Goal: Task Accomplishment & Management: Manage account settings

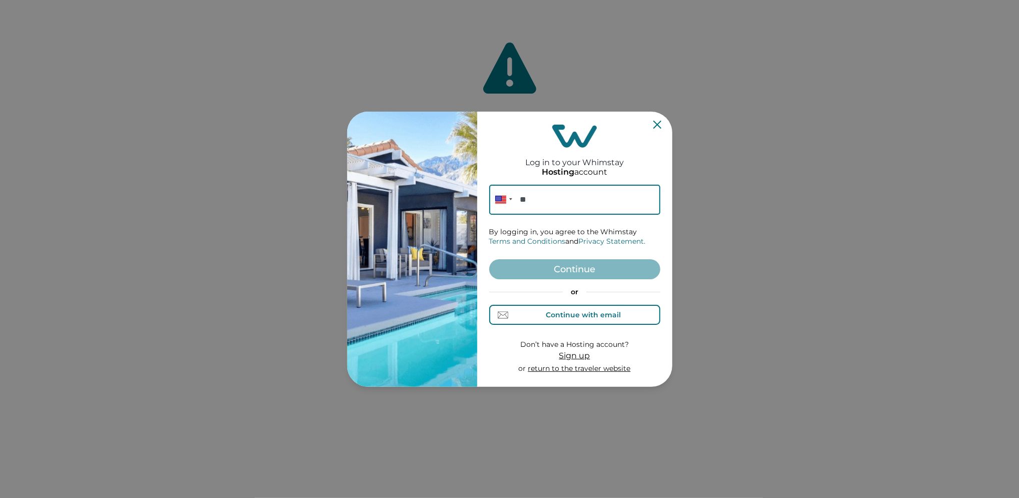
click at [556, 312] on div "Continue with email" at bounding box center [583, 315] width 75 height 8
click at [529, 201] on input at bounding box center [574, 200] width 171 height 30
paste input "[EMAIL_ADDRESS][DOMAIN_NAME]"
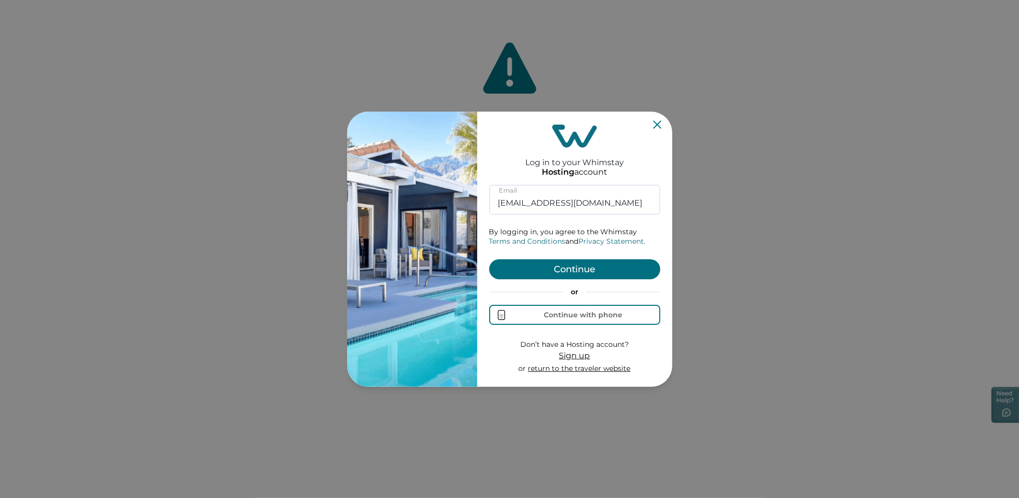
type input "[EMAIL_ADDRESS][DOMAIN_NAME]"
click at [502, 273] on button "Continue" at bounding box center [574, 269] width 171 height 20
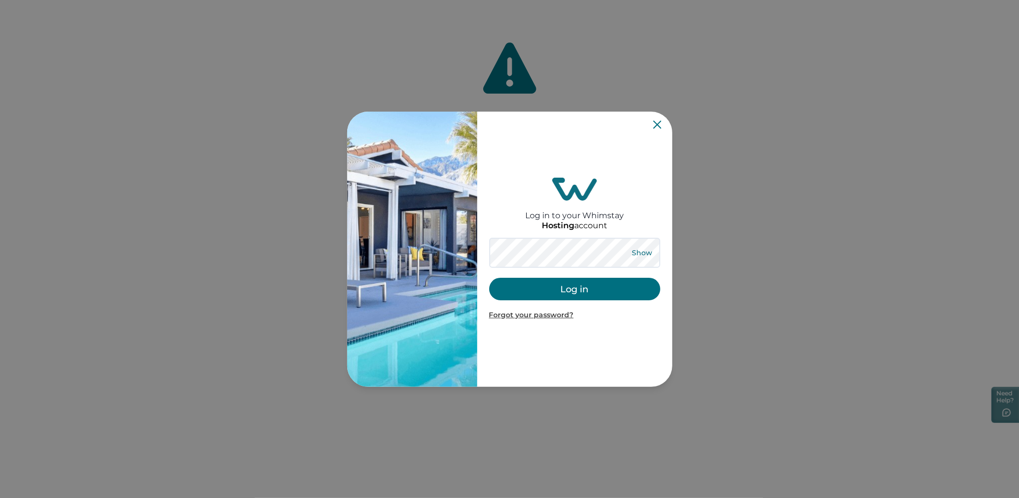
click at [639, 258] on button "Show" at bounding box center [642, 253] width 36 height 14
click at [570, 284] on button "Log in" at bounding box center [574, 289] width 171 height 23
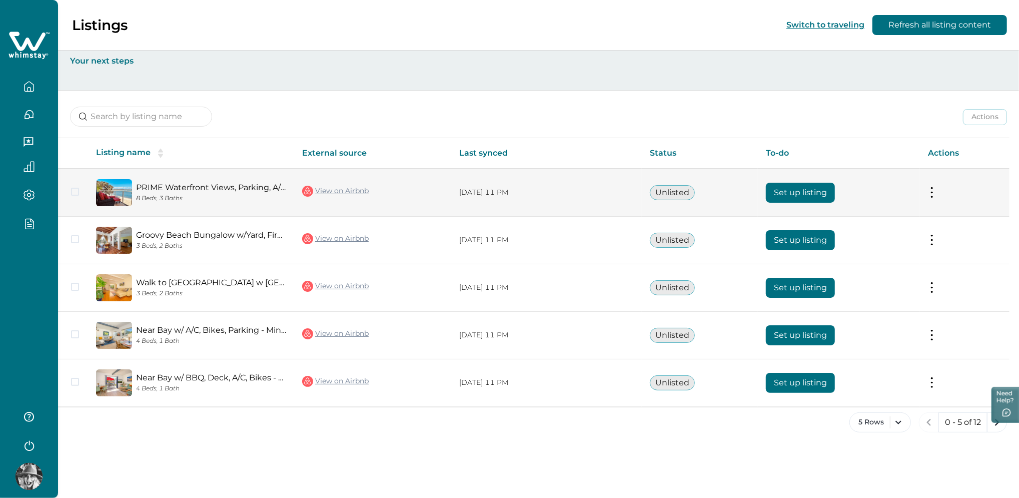
click at [323, 191] on link "View on Airbnb" at bounding box center [335, 191] width 67 height 13
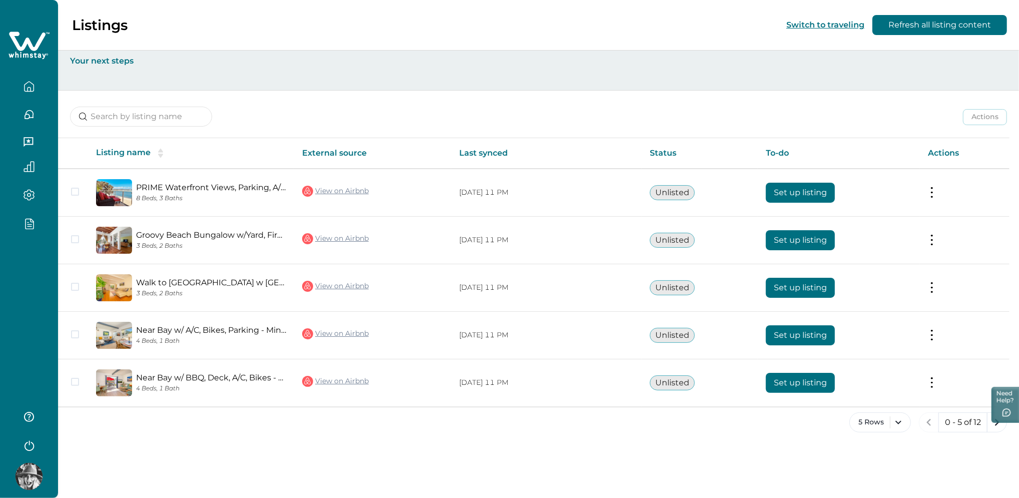
click at [0, 343] on html "Skip to Content Listings Switch to traveling Refresh all listing content Your n…" at bounding box center [509, 249] width 1019 height 498
click at [0, 259] on html "Skip to Content Listings Switch to traveling Refresh all listing content Your n…" at bounding box center [509, 249] width 1019 height 498
click at [19, 229] on div at bounding box center [29, 227] width 42 height 18
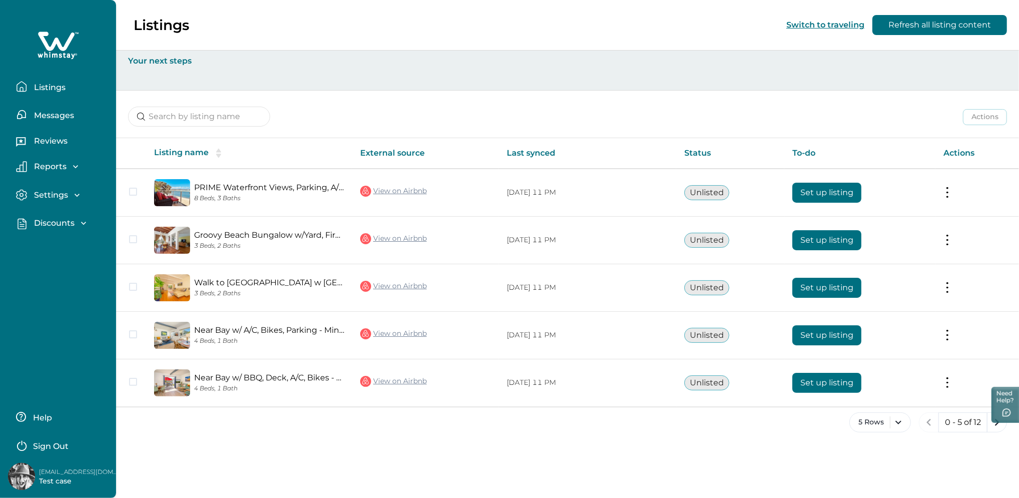
click at [75, 471] on p "[EMAIL_ADDRESS][DOMAIN_NAME]" at bounding box center [79, 472] width 80 height 10
copy p "[EMAIL_ADDRESS][DOMAIN_NAME]"
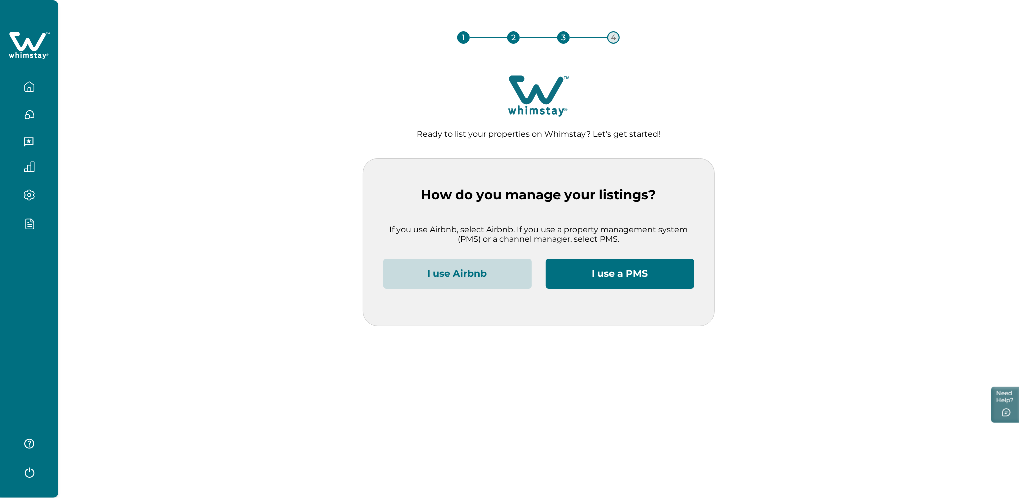
click at [464, 280] on button "I use Airbnb" at bounding box center [457, 274] width 149 height 30
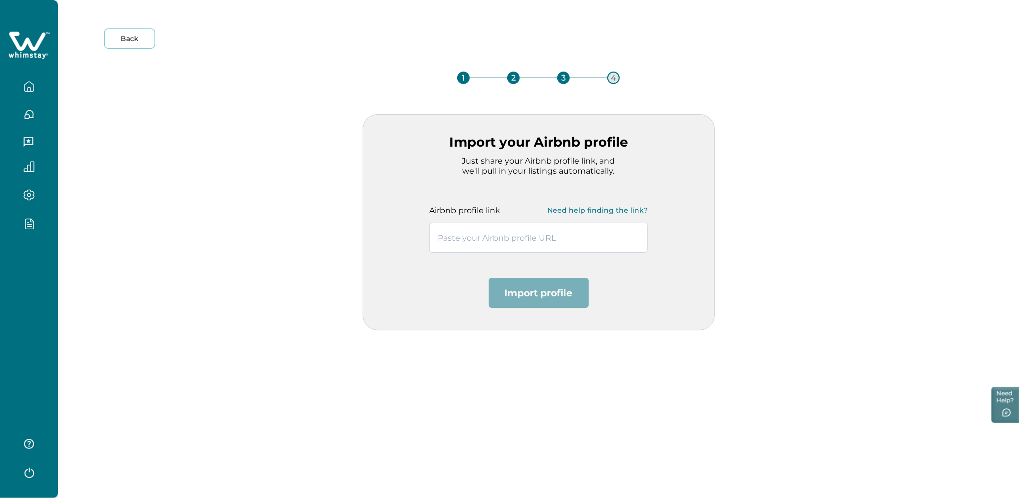
click at [450, 246] on input "text" at bounding box center [538, 238] width 219 height 30
paste input "https://www.airbnb.co.in/users/show/55048287"
type input "https://www.airbnb.co.in/users/show/55048287"
click at [510, 285] on button "Import profile" at bounding box center [539, 293] width 100 height 30
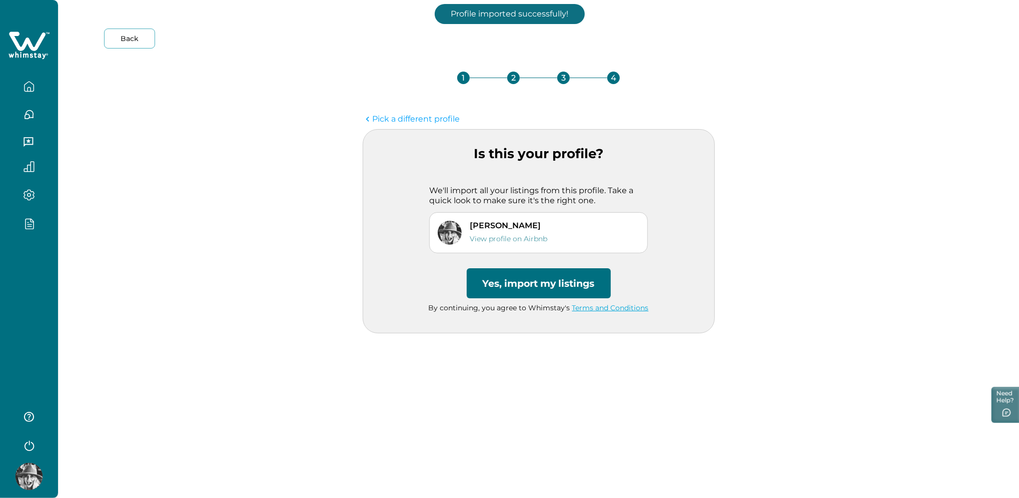
click at [506, 284] on button "Yes, import my listings" at bounding box center [539, 283] width 144 height 30
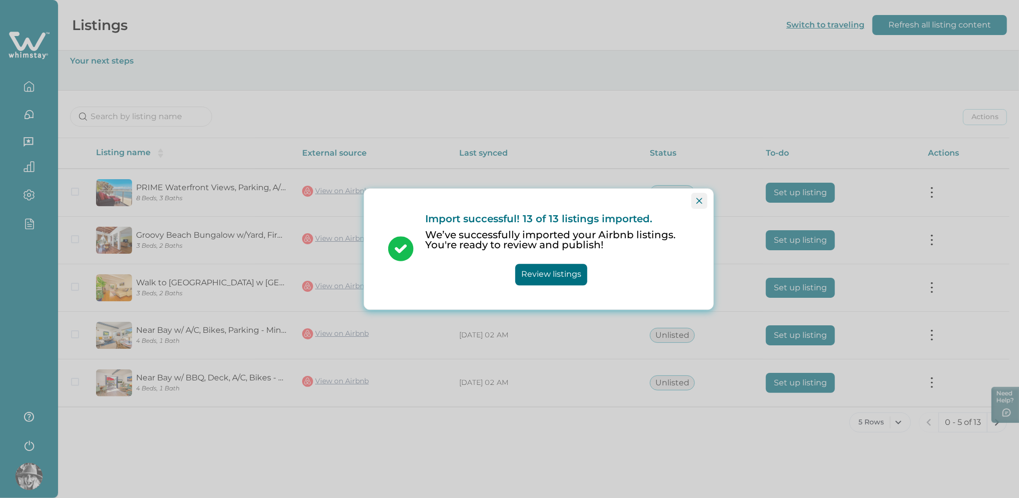
click at [692, 199] on button "Close" at bounding box center [699, 201] width 16 height 16
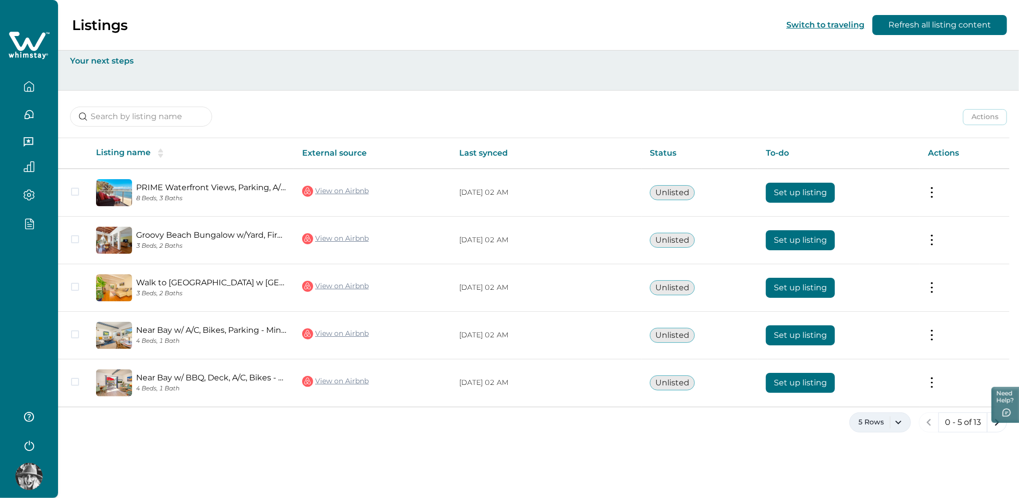
click at [884, 427] on button "5 Rows" at bounding box center [880, 422] width 62 height 20
click at [876, 405] on div "5 Rows 10 Rows 20 Rows 50 Rows 100 Rows" at bounding box center [879, 343] width 61 height 129
click at [876, 399] on button "100 Rows" at bounding box center [880, 393] width 52 height 20
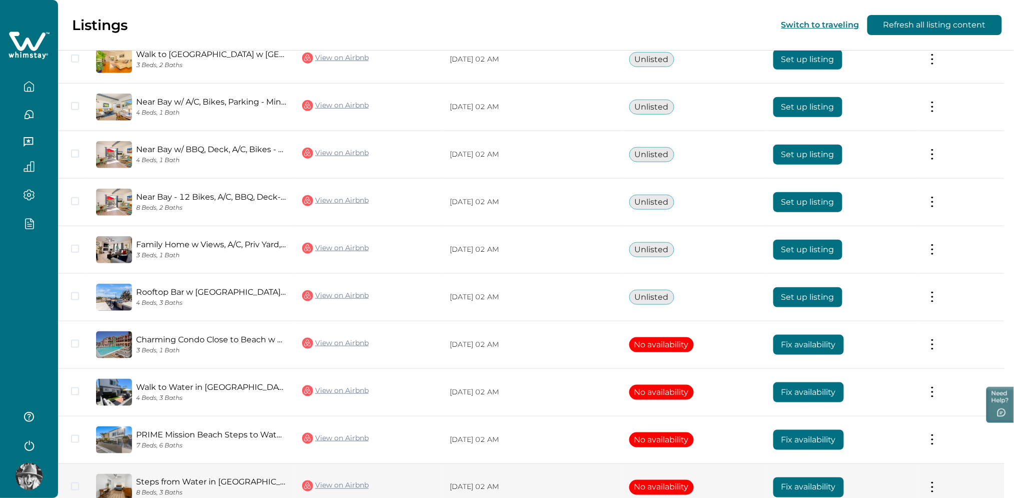
scroll to position [330, 0]
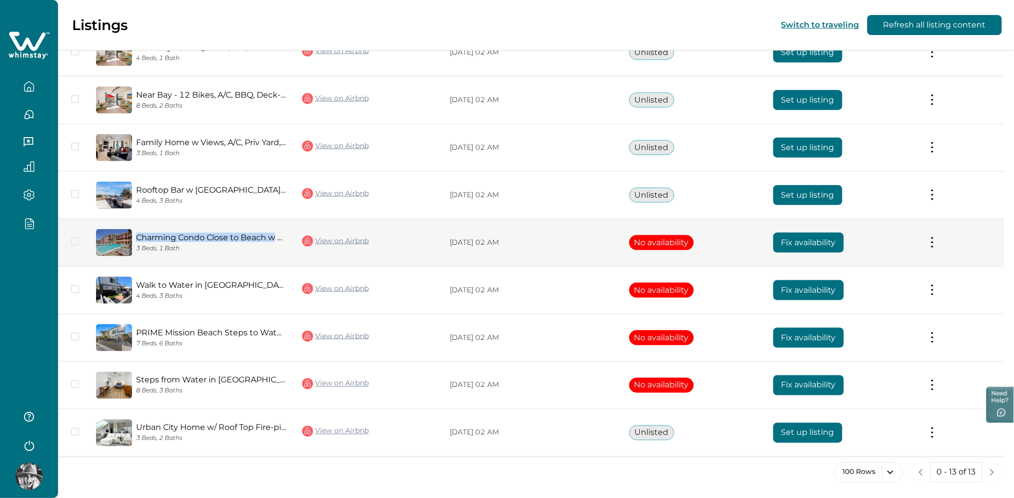
drag, startPoint x: 136, startPoint y: 231, endPoint x: 276, endPoint y: 232, distance: 140.0
click at [276, 232] on div "Charming Condo Close to Beach w Parking & Pool 3 Beds, 1 Bath" at bounding box center [191, 242] width 190 height 27
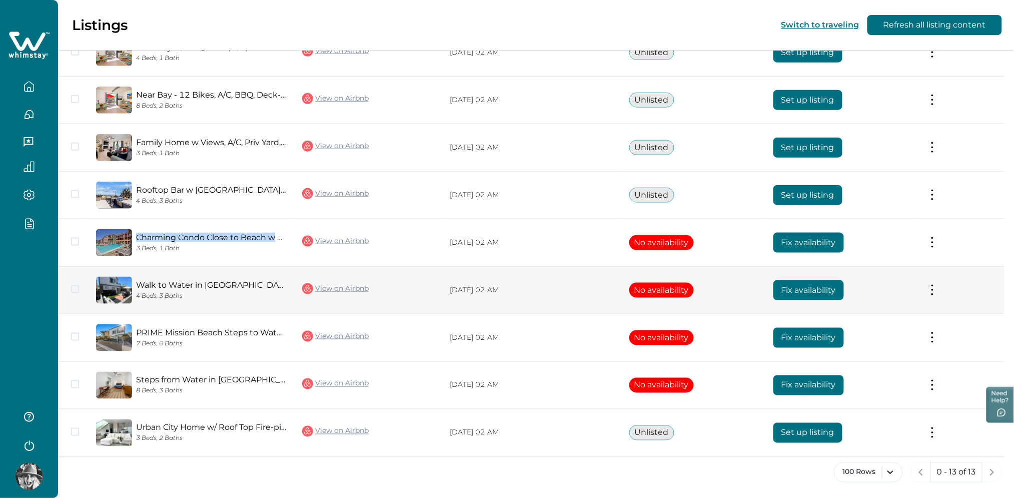
copy link "Charming Condo Close to Beach w"
